Goal: Task Accomplishment & Management: Complete application form

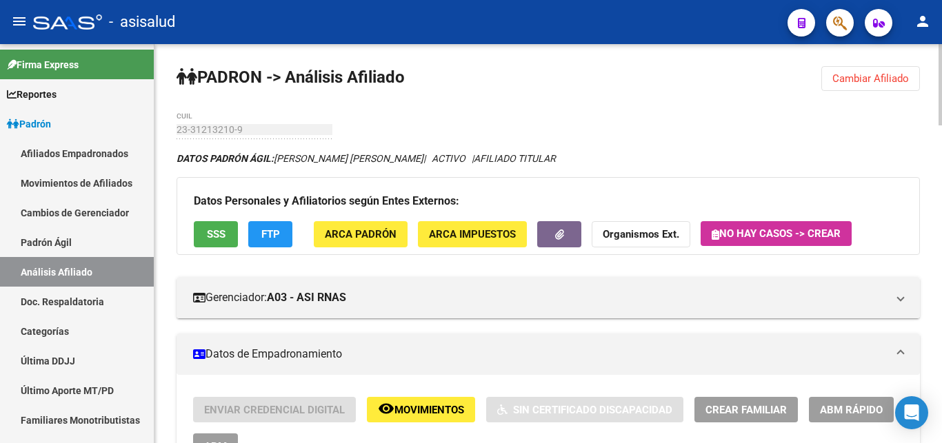
click at [872, 72] on span "Cambiar Afiliado" at bounding box center [870, 78] width 77 height 12
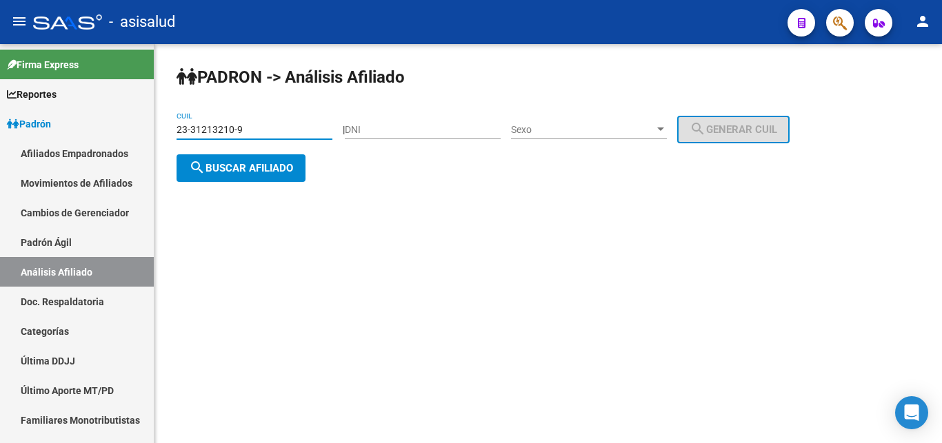
drag, startPoint x: 176, startPoint y: 130, endPoint x: 243, endPoint y: 129, distance: 66.2
click at [243, 129] on input "23-31213210-9" at bounding box center [254, 130] width 156 height 12
paste input "2958408"
type input "23-32958408-9"
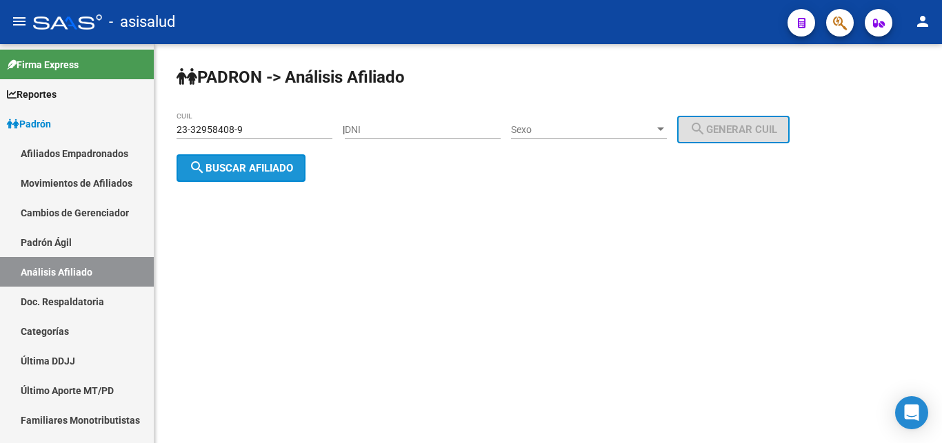
click at [247, 165] on span "search Buscar afiliado" at bounding box center [241, 168] width 104 height 12
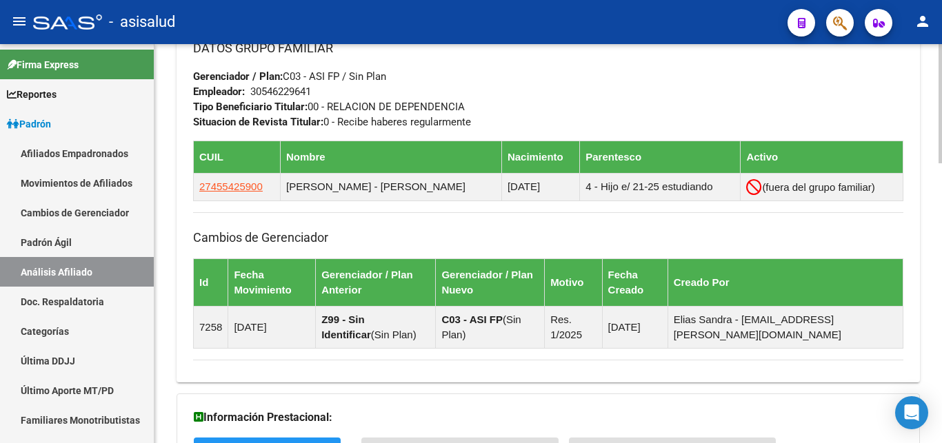
scroll to position [939, 0]
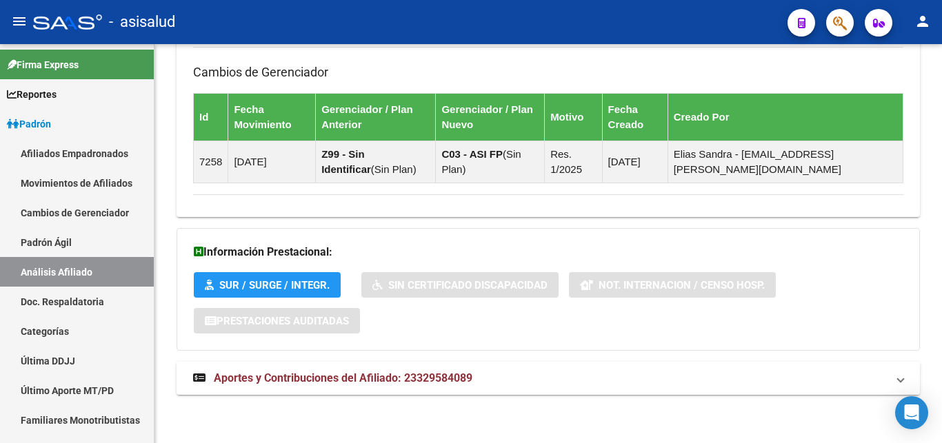
click at [319, 376] on span "Aportes y Contribuciones del Afiliado: 23329584089" at bounding box center [343, 378] width 259 height 13
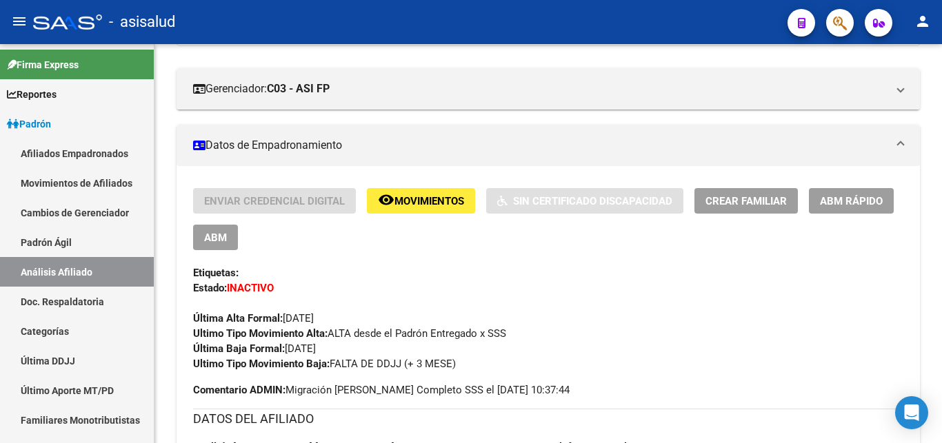
scroll to position [0, 0]
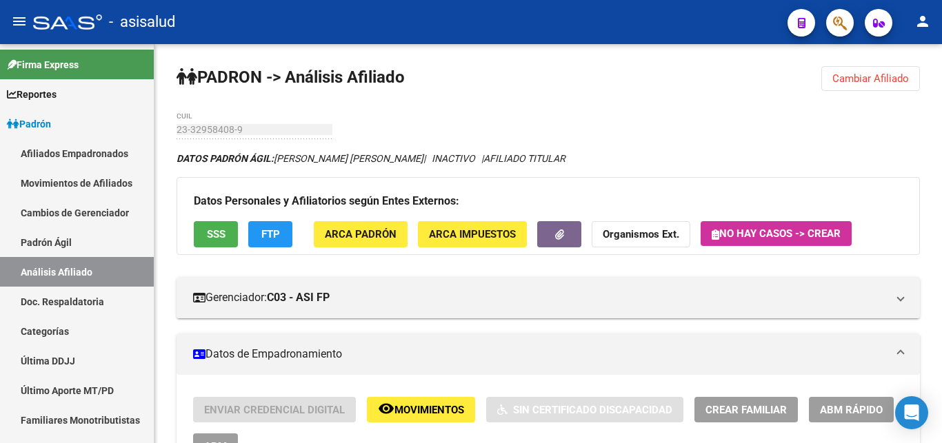
click at [844, 407] on span "ABM Rápido" at bounding box center [851, 410] width 63 height 12
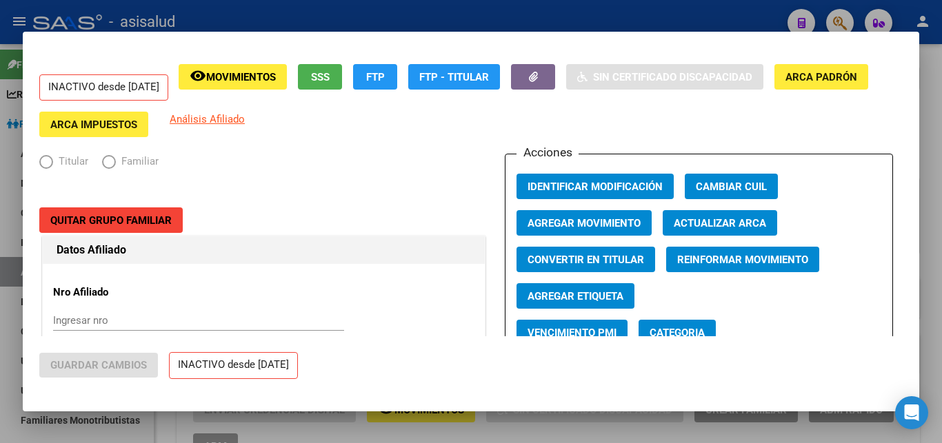
radio input "true"
type input "30-54622964-1"
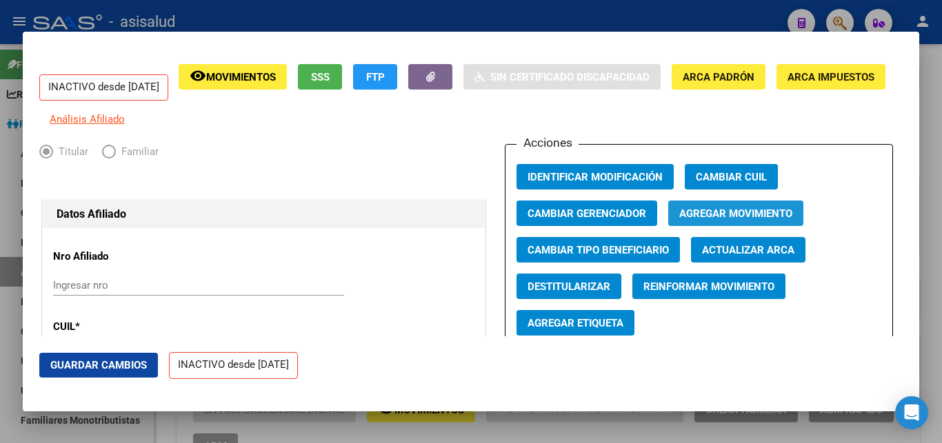
click at [720, 216] on button "Agregar Movimiento" at bounding box center [735, 214] width 135 height 26
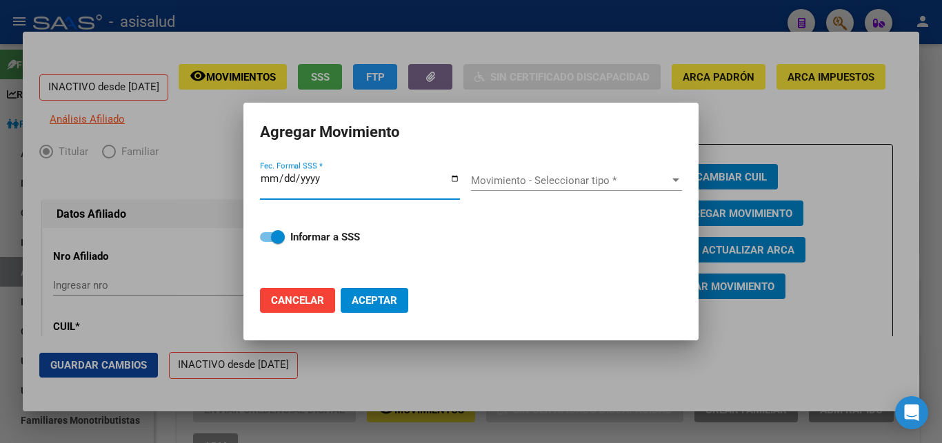
type input "[DATE]"
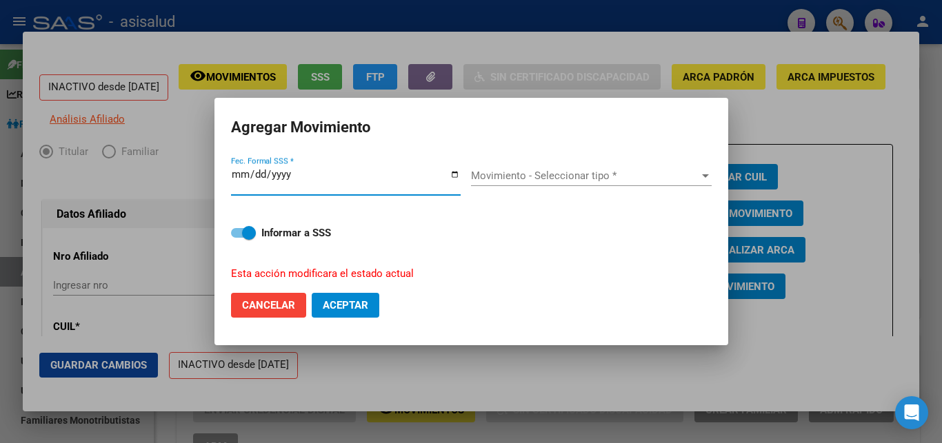
click at [312, 293] on button "Aceptar" at bounding box center [346, 305] width 68 height 25
click at [702, 178] on div at bounding box center [705, 175] width 7 height 3
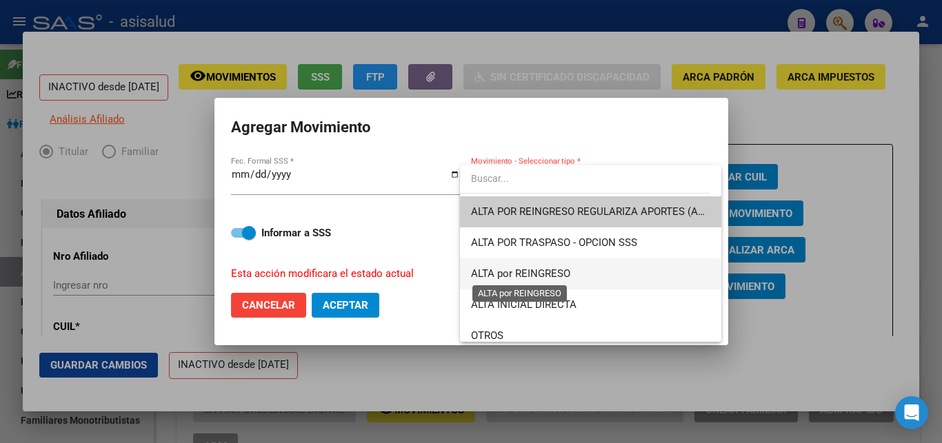
click at [561, 272] on span "ALTA por REINGRESO" at bounding box center [520, 273] width 99 height 12
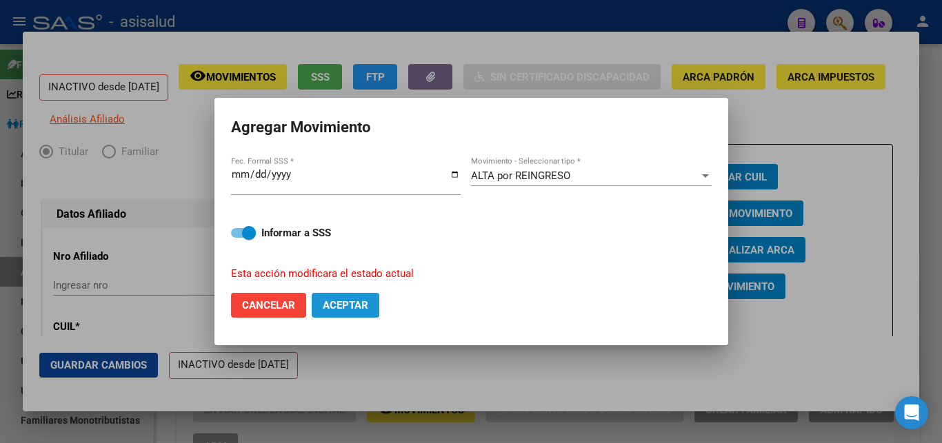
click at [348, 299] on span "Aceptar" at bounding box center [346, 305] width 46 height 12
checkbox input "false"
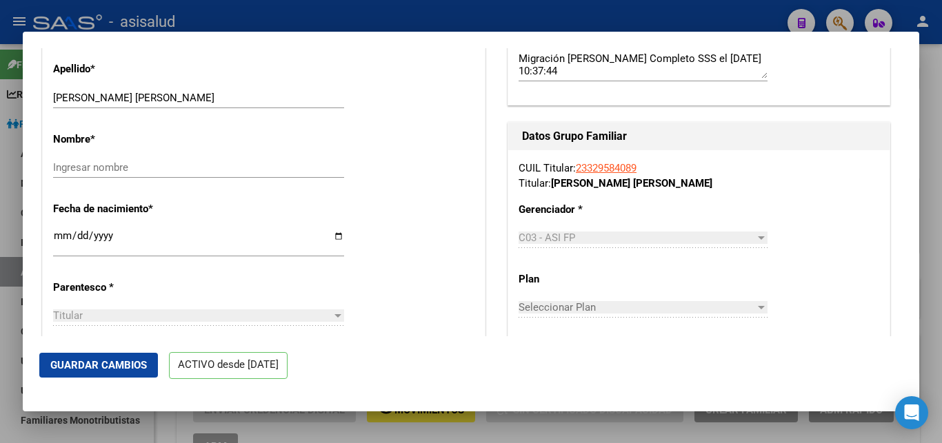
scroll to position [521, 0]
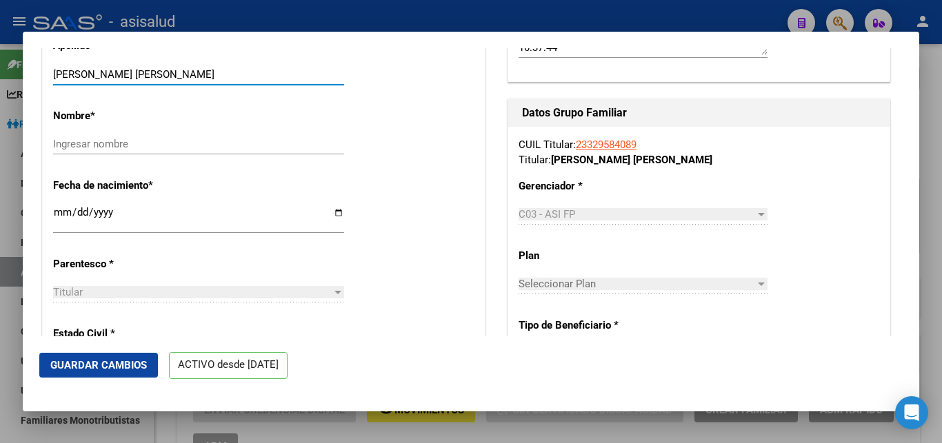
drag, startPoint x: 103, startPoint y: 82, endPoint x: 167, endPoint y: 83, distance: 63.4
click at [167, 81] on input "[PERSON_NAME] [PERSON_NAME]" at bounding box center [198, 74] width 291 height 12
drag, startPoint x: 104, startPoint y: 84, endPoint x: 165, endPoint y: 82, distance: 61.4
click at [165, 81] on input "[PERSON_NAME] [PERSON_NAME]" at bounding box center [198, 74] width 291 height 12
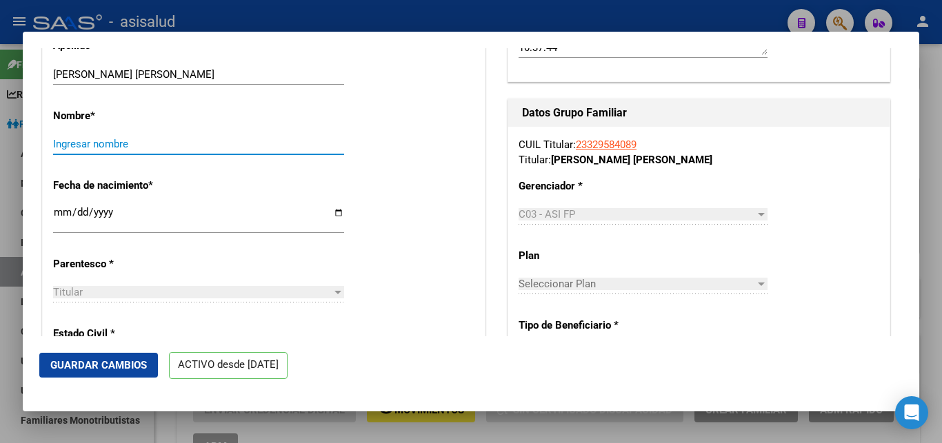
click at [63, 150] on input "Ingresar nombre" at bounding box center [198, 144] width 291 height 12
paste input "[PERSON_NAME]"
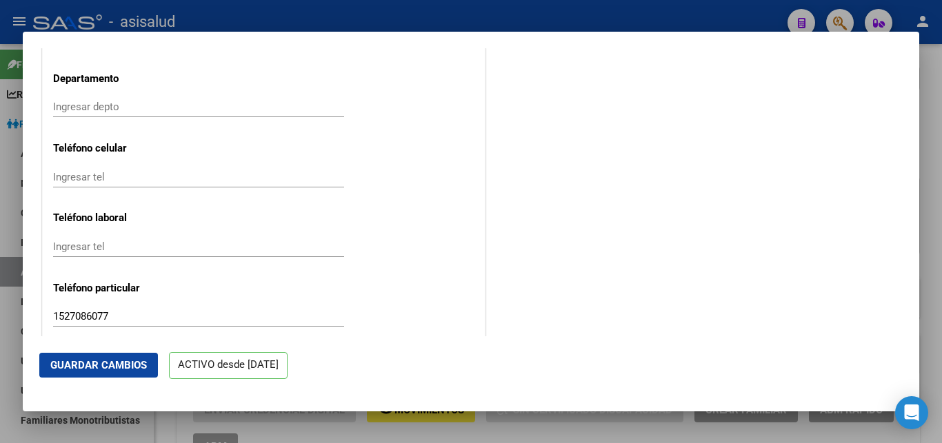
scroll to position [1784, 0]
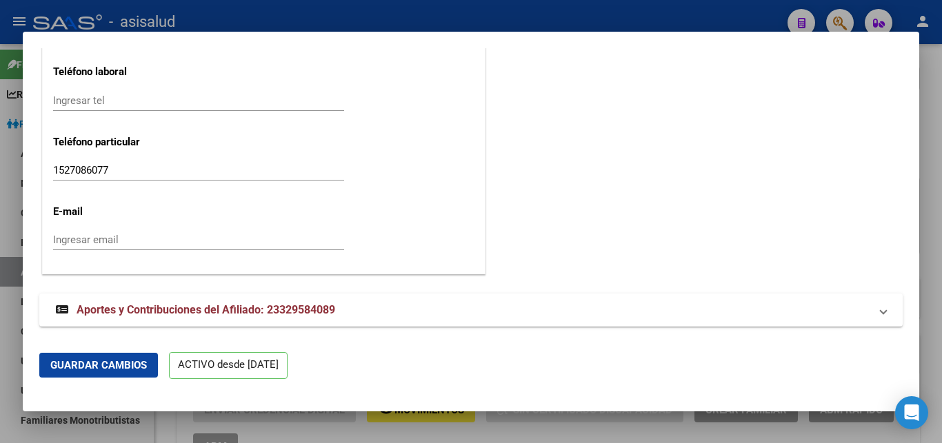
type input "[PERSON_NAME]"
click at [80, 368] on span "Guardar Cambios" at bounding box center [98, 365] width 97 height 12
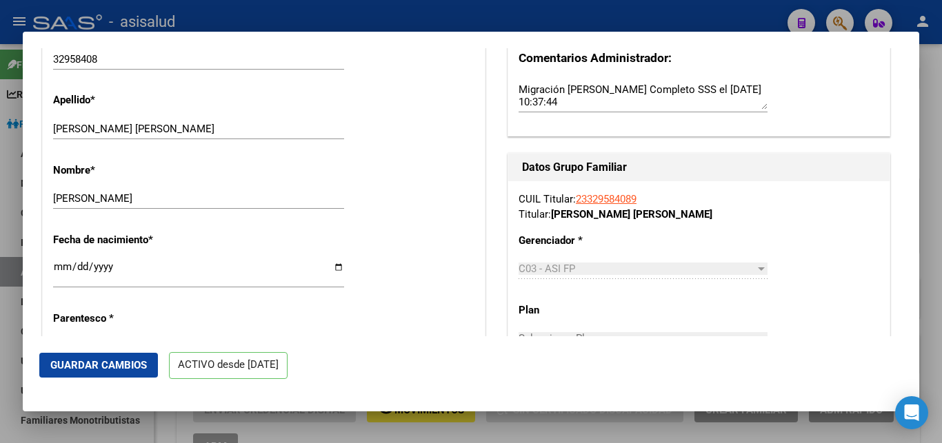
scroll to position [444, 0]
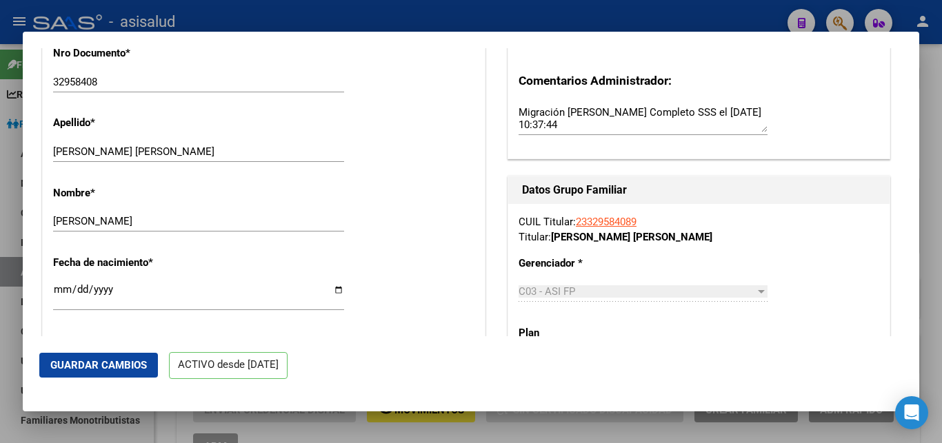
click at [99, 364] on span "Guardar Cambios" at bounding box center [98, 365] width 97 height 12
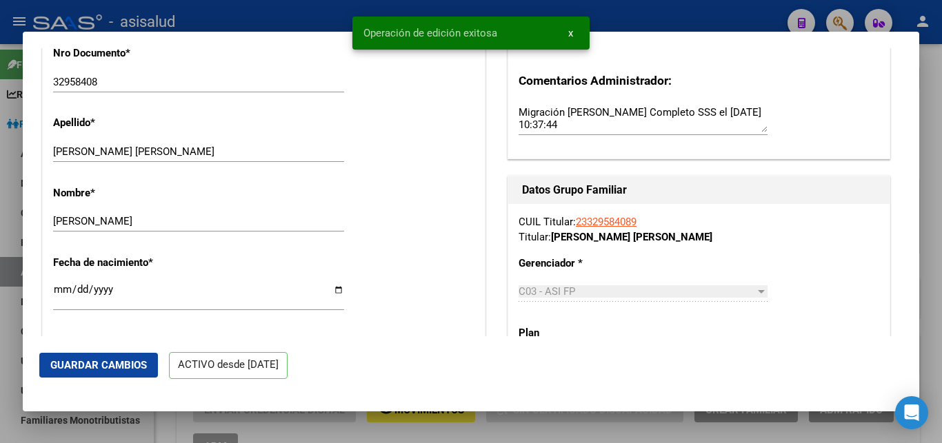
click at [936, 251] on div at bounding box center [471, 221] width 942 height 443
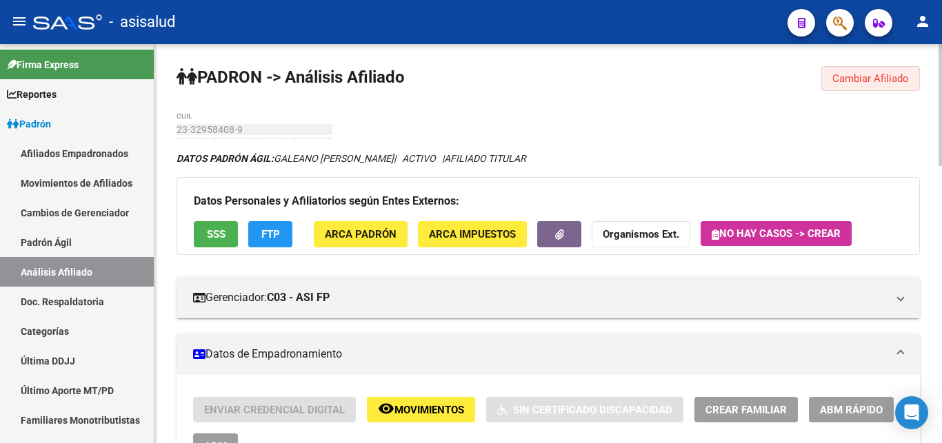
click at [854, 81] on span "Cambiar Afiliado" at bounding box center [870, 78] width 77 height 12
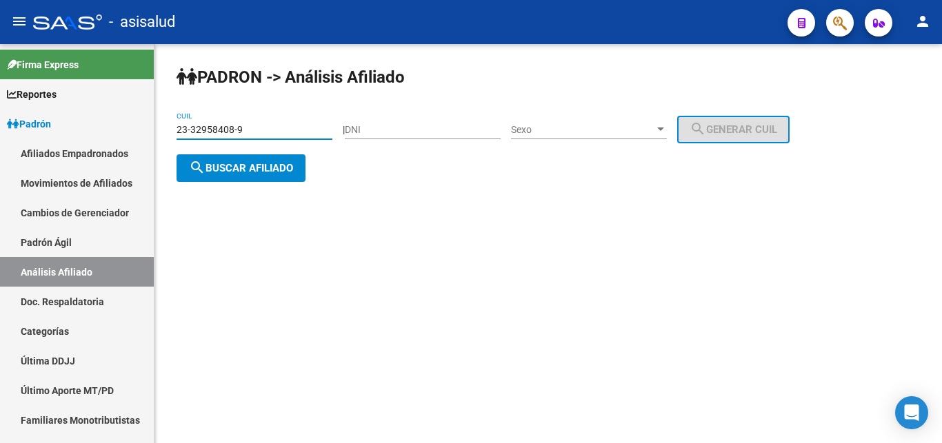
drag, startPoint x: 178, startPoint y: 129, endPoint x: 245, endPoint y: 127, distance: 67.6
click at [245, 127] on input "23-32958408-9" at bounding box center [254, 130] width 156 height 12
paste input "0-23839450-4"
type input "20-23839450-4"
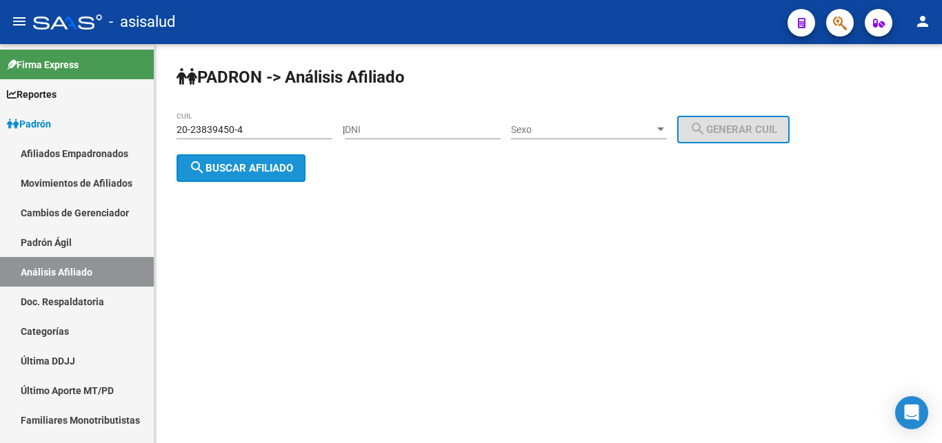
click at [216, 163] on span "search Buscar afiliado" at bounding box center [241, 168] width 104 height 12
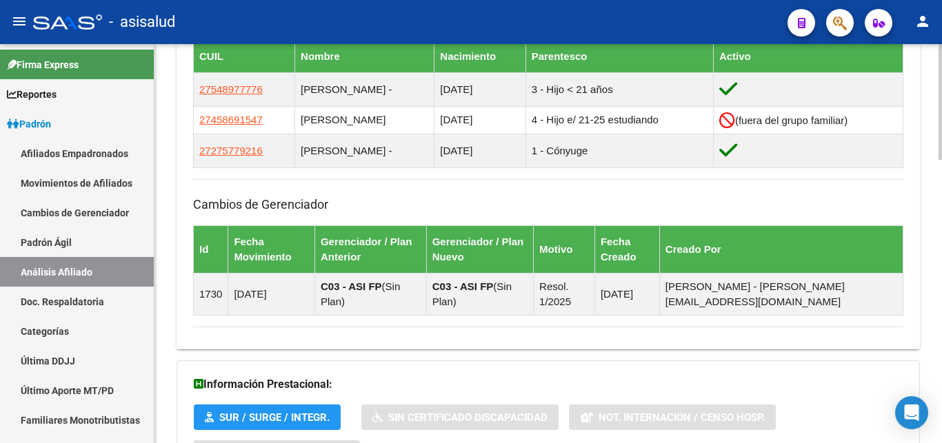
scroll to position [976, 0]
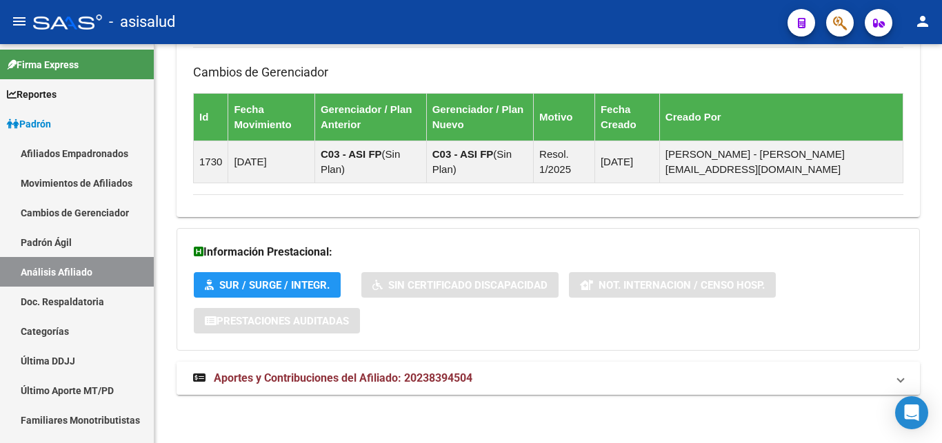
click at [335, 379] on span "Aportes y Contribuciones del Afiliado: 20238394504" at bounding box center [343, 378] width 259 height 13
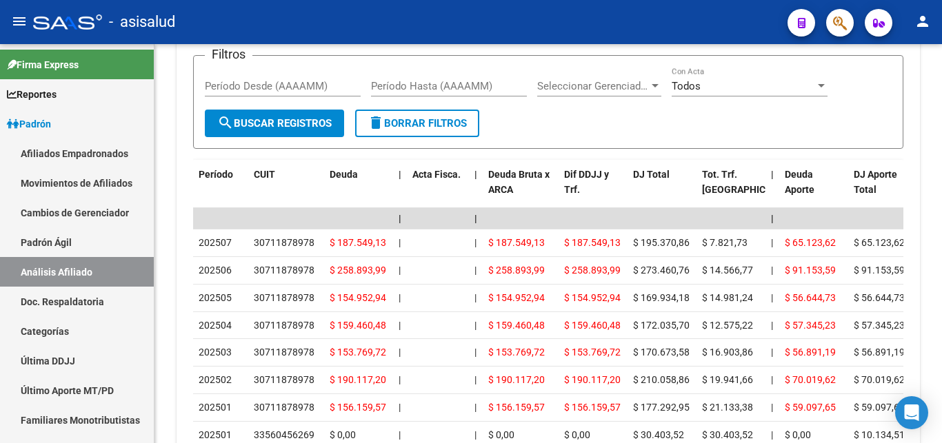
scroll to position [1539, 0]
